Goal: Find specific page/section: Find specific page/section

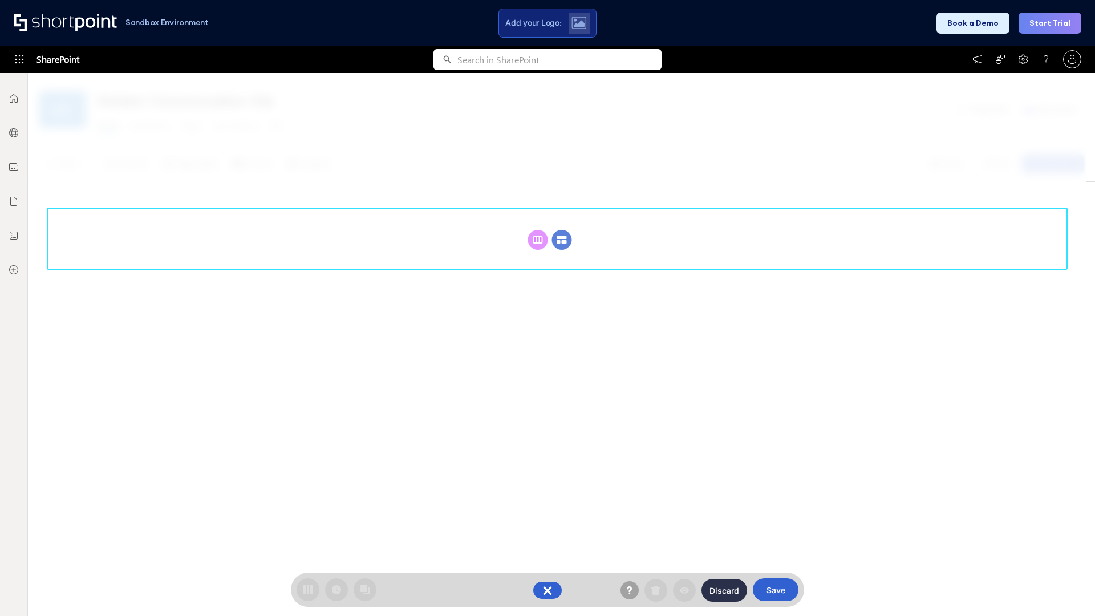
scroll to position [157, 0]
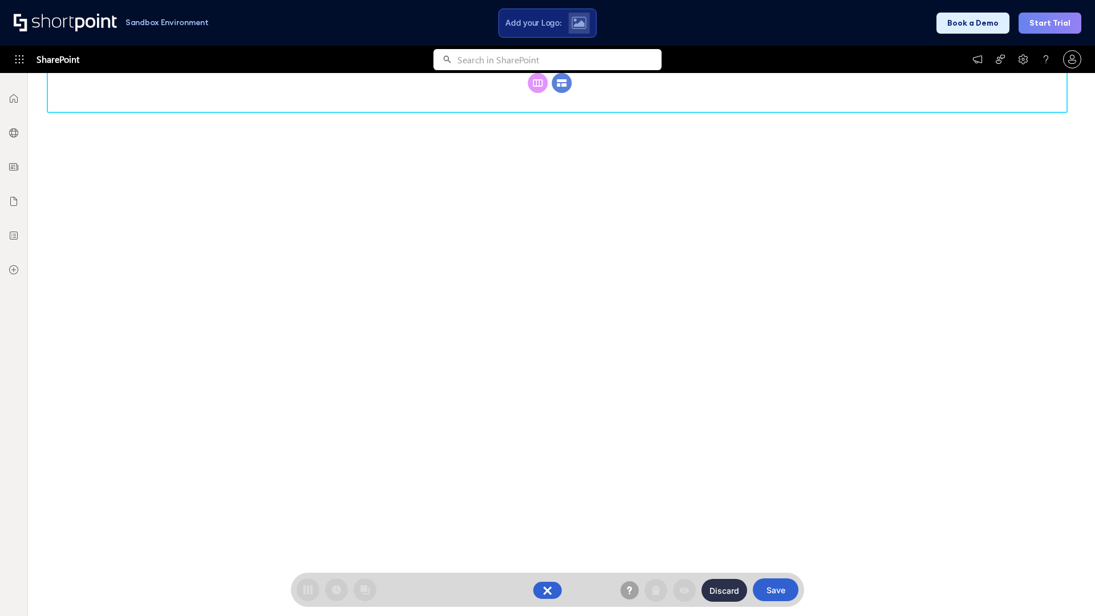
click at [562, 93] on circle at bounding box center [562, 83] width 20 height 20
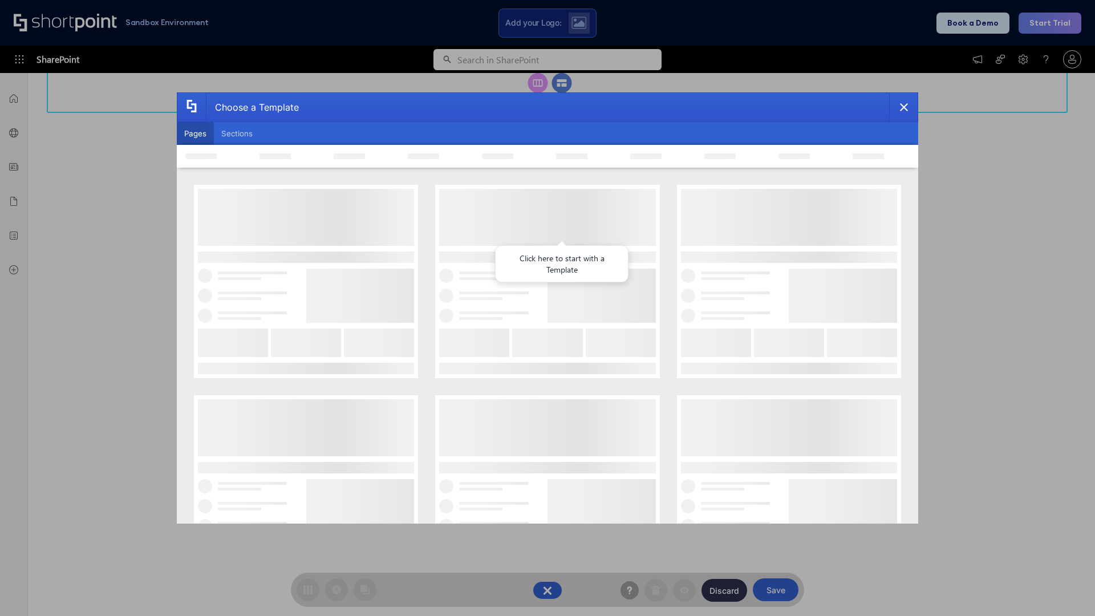
scroll to position [0, 0]
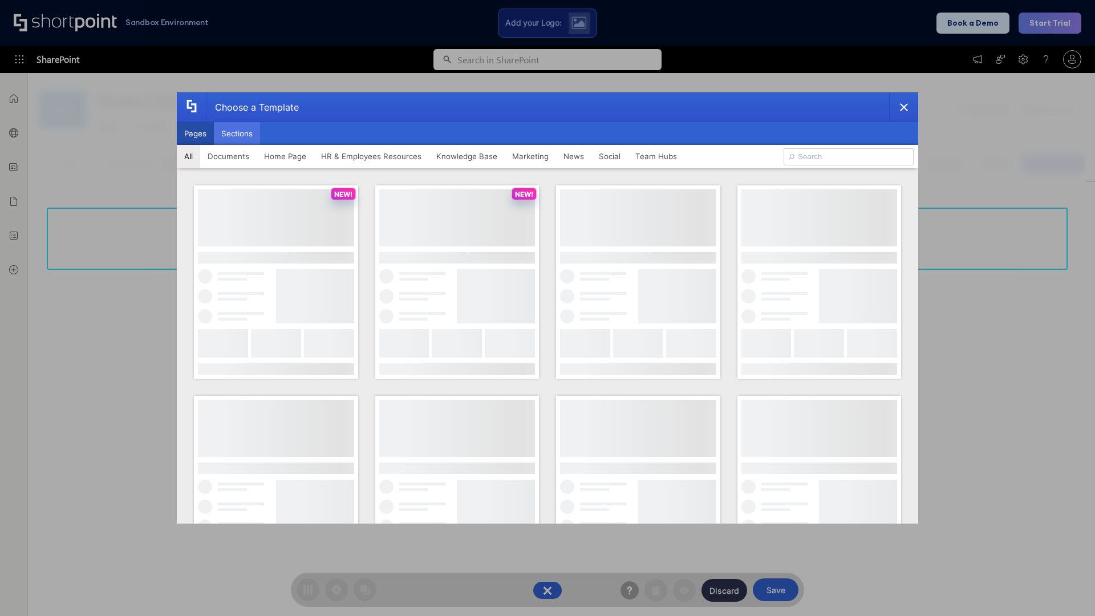
click at [237, 134] on button "Sections" at bounding box center [237, 133] width 46 height 23
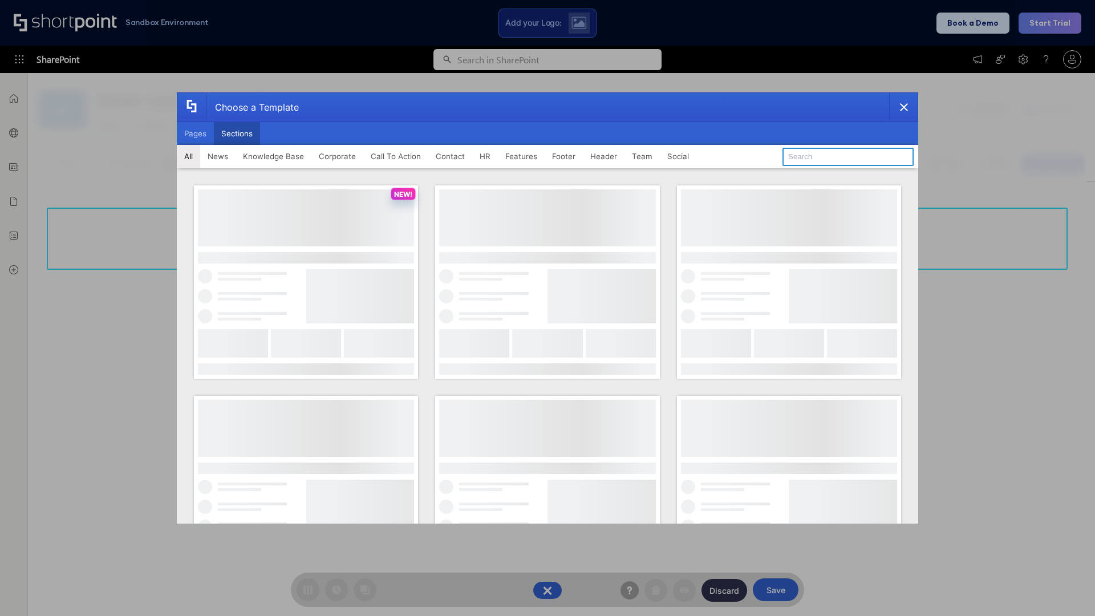
type input "Teammate 2"
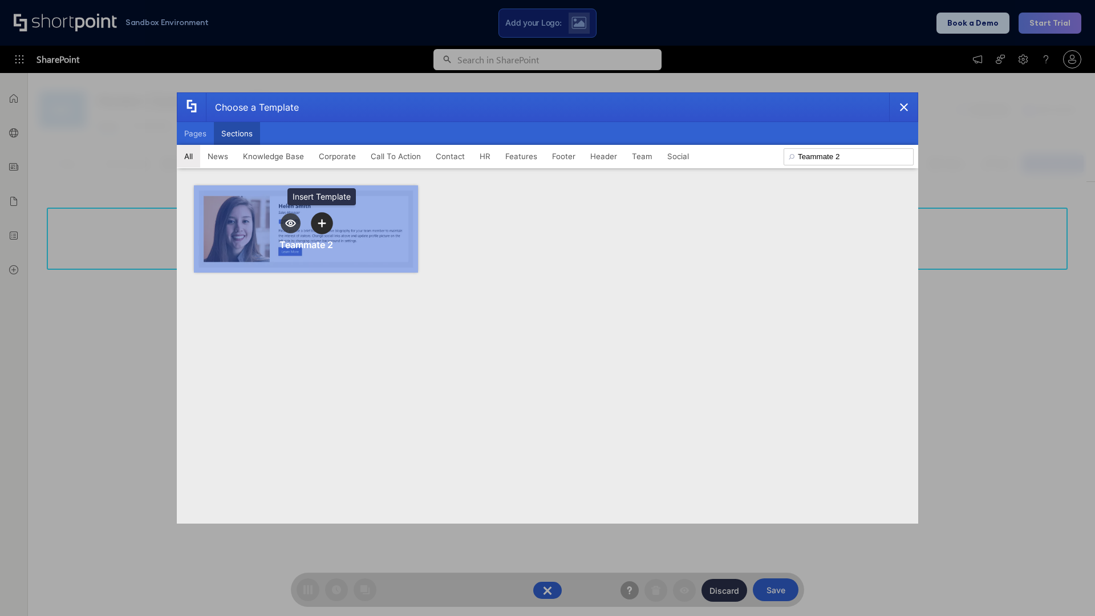
click at [322, 223] on icon "template selector" at bounding box center [322, 223] width 8 height 8
